Goal: Transaction & Acquisition: Purchase product/service

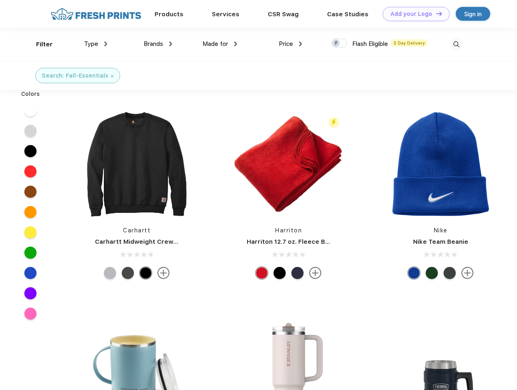
click at [413, 14] on link "Add your Logo Design Tool" at bounding box center [416, 14] width 67 height 14
click at [0, 0] on div "Design Tool" at bounding box center [0, 0] width 0 height 0
click at [436, 13] on link "Add your Logo Design Tool" at bounding box center [416, 14] width 67 height 14
click at [39, 44] on div "Filter" at bounding box center [44, 44] width 17 height 9
click at [96, 44] on span "Type" at bounding box center [91, 43] width 14 height 7
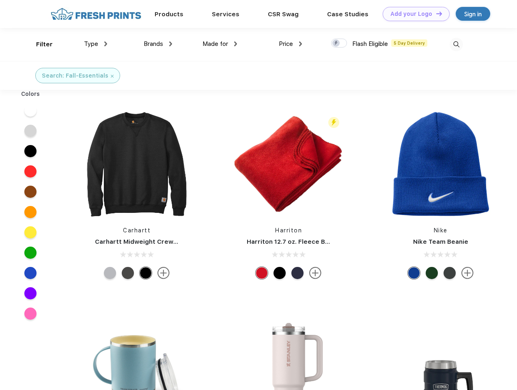
click at [158, 44] on span "Brands" at bounding box center [153, 43] width 19 height 7
click at [220, 44] on span "Made for" at bounding box center [216, 43] width 26 height 7
click at [291, 44] on span "Price" at bounding box center [286, 43] width 14 height 7
click at [339, 43] on div at bounding box center [339, 43] width 16 height 9
click at [337, 43] on input "checkbox" at bounding box center [333, 40] width 5 height 5
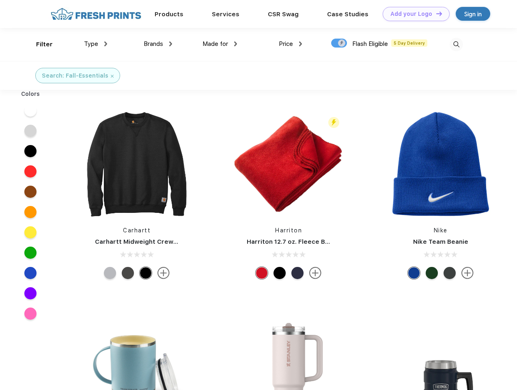
click at [456, 44] on img at bounding box center [456, 44] width 13 height 13
